Goal: Task Accomplishment & Management: Manage account settings

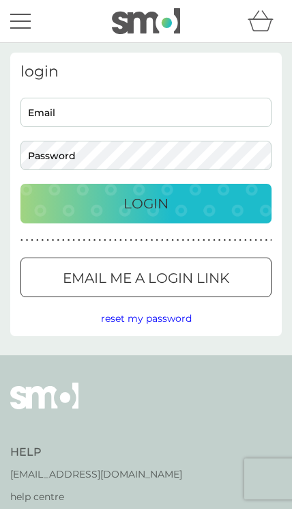
click at [207, 268] on p "Email me a login link" at bounding box center [146, 278] width 167 height 22
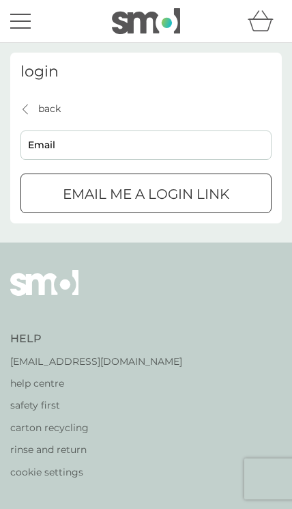
click at [228, 141] on input "Email" at bounding box center [145, 145] width 251 height 29
type input "sama_forever@yahoo.com"
click at [246, 196] on div "Email me a login link" at bounding box center [146, 194] width 250 height 22
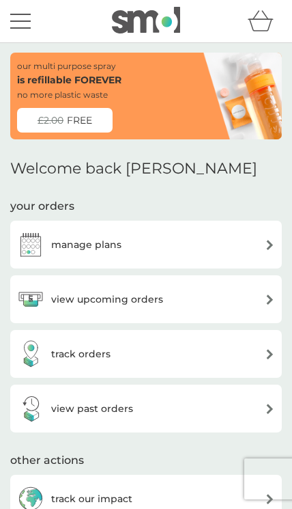
click at [258, 243] on div "manage plans" at bounding box center [146, 244] width 258 height 27
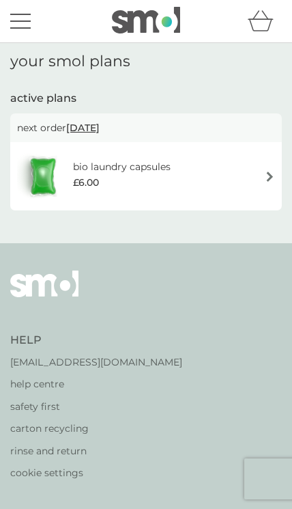
click at [100, 128] on span "[DATE]" at bounding box center [82, 128] width 33 height 26
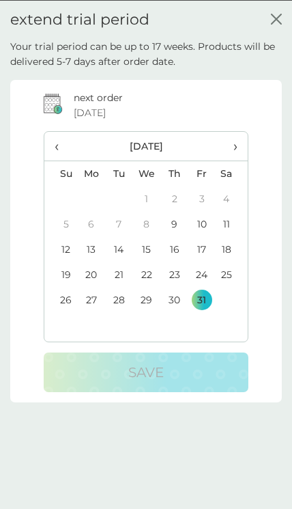
click at [239, 141] on th "›" at bounding box center [232, 145] width 32 height 29
click at [61, 324] on td "30" at bounding box center [60, 324] width 33 height 25
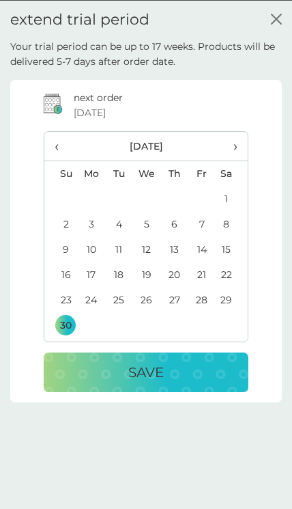
click at [189, 370] on div "Save" at bounding box center [146, 372] width 178 height 22
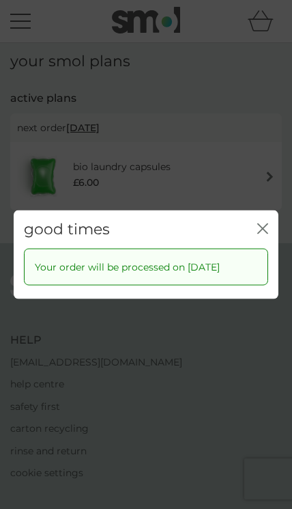
click at [269, 221] on div "good times close" at bounding box center [146, 229] width 265 height 38
